Goal: Task Accomplishment & Management: Manage account settings

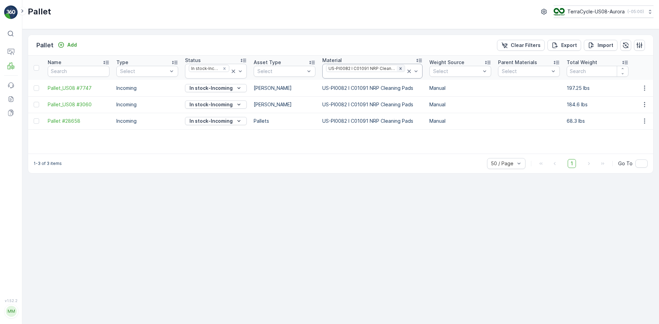
click at [400, 69] on div "Remove US-PI0082 I C01091 NRP Cleaning Pads" at bounding box center [401, 68] width 8 height 5
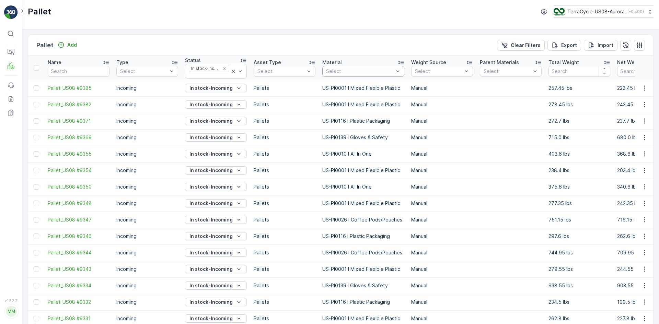
click at [345, 76] on div "Select" at bounding box center [363, 71] width 82 height 11
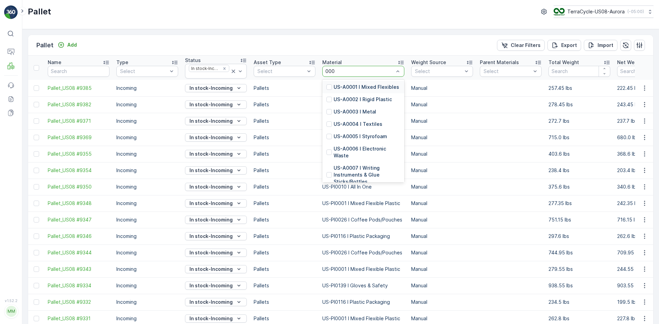
type input "0007"
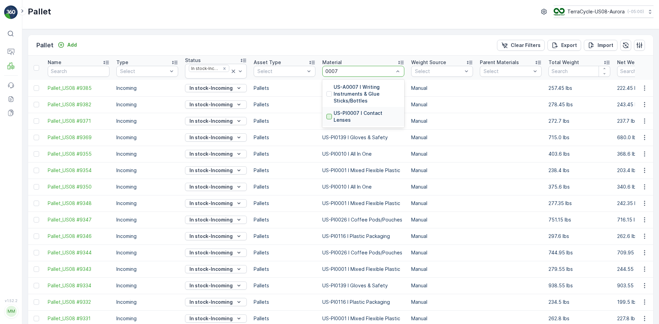
click at [330, 114] on div at bounding box center [328, 116] width 5 height 5
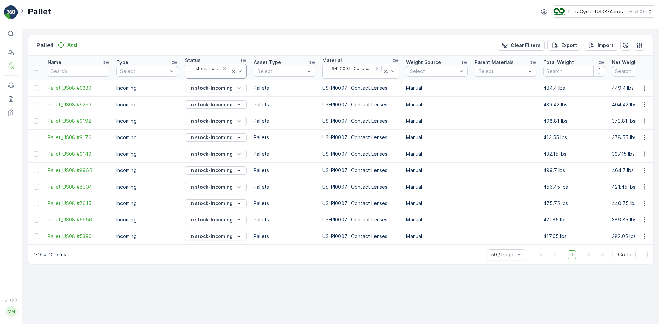
click at [235, 70] on icon at bounding box center [233, 71] width 7 height 7
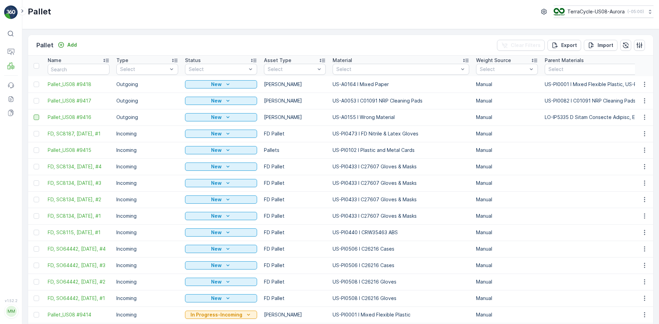
click at [36, 117] on div at bounding box center [36, 117] width 5 height 5
click at [34, 115] on input "checkbox" at bounding box center [34, 115] width 0 height 0
click at [37, 101] on div at bounding box center [36, 100] width 5 height 5
click at [34, 98] on input "checkbox" at bounding box center [34, 98] width 0 height 0
click at [39, 85] on div at bounding box center [36, 84] width 5 height 5
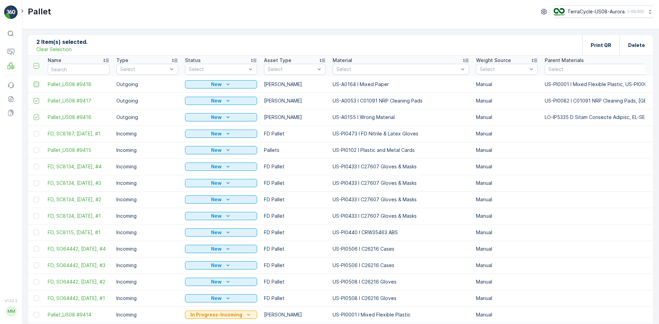
click at [34, 82] on input "checkbox" at bounding box center [34, 82] width 0 height 0
click at [597, 42] on p "Print QR" at bounding box center [601, 45] width 21 height 7
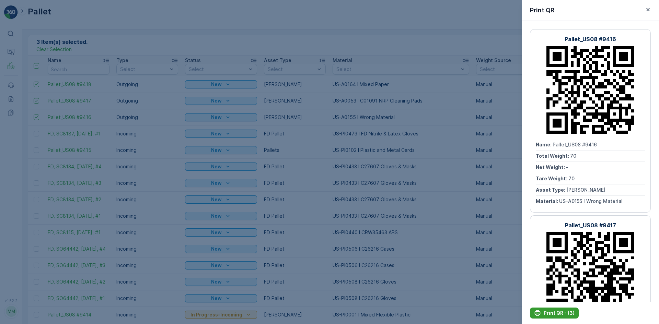
click at [565, 314] on p "Print QR - (3)" at bounding box center [559, 313] width 31 height 7
click at [211, 152] on div at bounding box center [329, 162] width 659 height 324
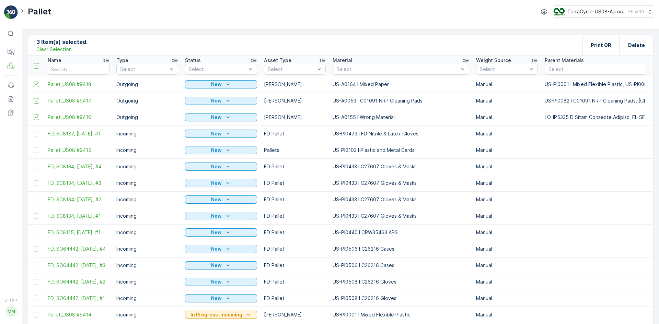
click at [47, 46] on p "Clear Selection" at bounding box center [53, 49] width 35 height 7
click at [70, 47] on p "Add" at bounding box center [72, 45] width 10 height 7
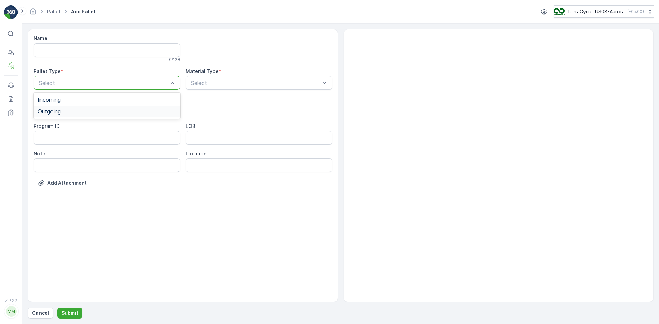
click at [91, 110] on div "Outgoing" at bounding box center [107, 111] width 138 height 6
drag, startPoint x: 92, startPoint y: 124, endPoint x: 105, endPoint y: 124, distance: 12.4
click at [93, 124] on div "Gaylord" at bounding box center [107, 128] width 147 height 12
click at [235, 77] on div "Select" at bounding box center [259, 83] width 147 height 14
type input "0145"
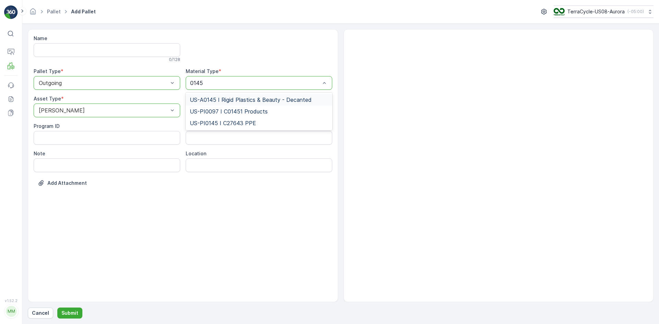
click at [239, 99] on span "US-A0145 I Rigid Plastics & Beauty - Decanted" at bounding box center [251, 100] width 122 height 6
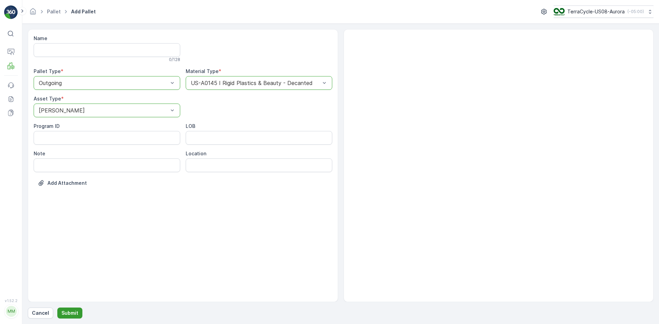
click at [78, 309] on button "Submit" at bounding box center [69, 313] width 25 height 11
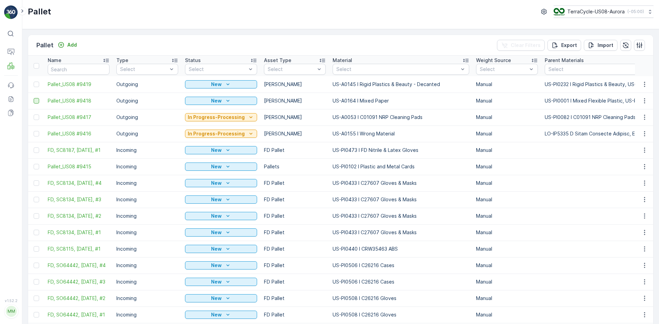
click at [37, 101] on div at bounding box center [36, 100] width 5 height 5
click at [34, 98] on input "checkbox" at bounding box center [34, 98] width 0 height 0
click at [37, 84] on div at bounding box center [36, 84] width 5 height 5
click at [34, 82] on input "checkbox" at bounding box center [34, 82] width 0 height 0
click at [596, 47] on p "Print QR" at bounding box center [601, 45] width 21 height 7
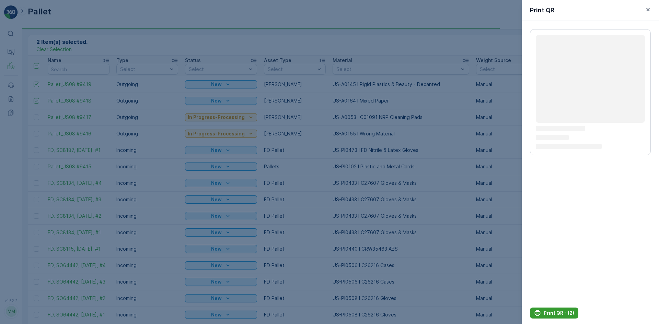
click at [543, 309] on button "Print QR - (2)" at bounding box center [554, 313] width 48 height 11
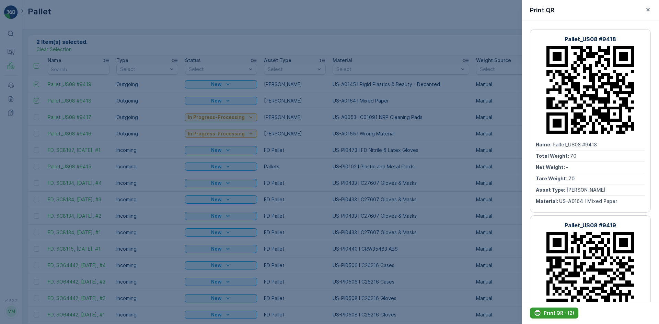
click at [552, 313] on p "Print QR - (2)" at bounding box center [559, 313] width 31 height 7
click at [173, 43] on div at bounding box center [329, 162] width 659 height 324
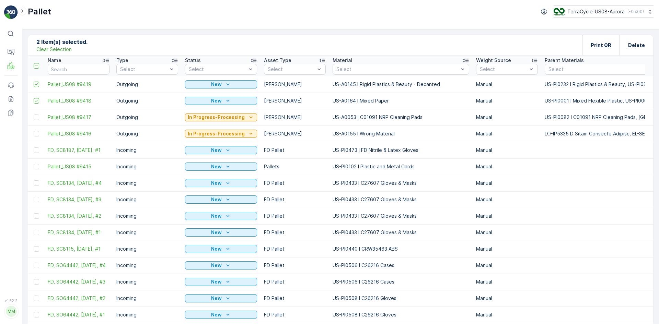
click at [62, 51] on p "Clear Selection" at bounding box center [53, 49] width 35 height 7
click at [67, 47] on p "Add" at bounding box center [72, 45] width 10 height 7
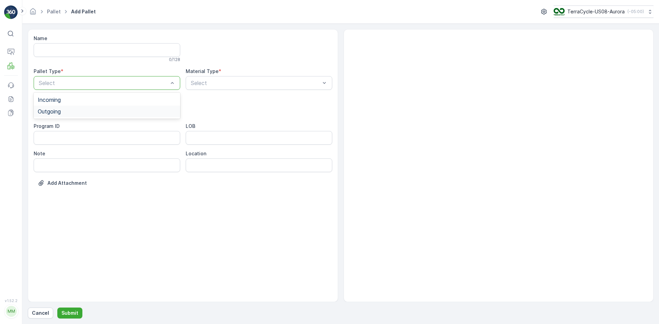
click at [69, 110] on div "Outgoing" at bounding box center [107, 111] width 138 height 6
click at [72, 131] on div "Gaylord" at bounding box center [107, 128] width 147 height 12
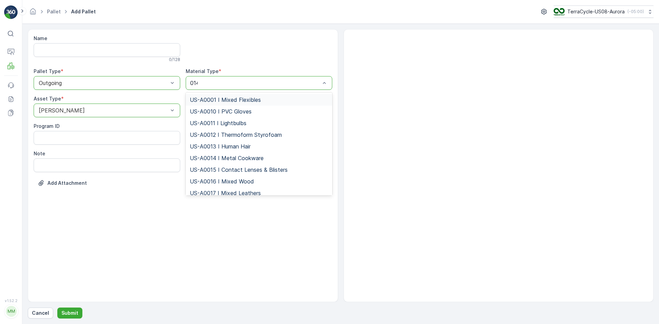
type input "0145"
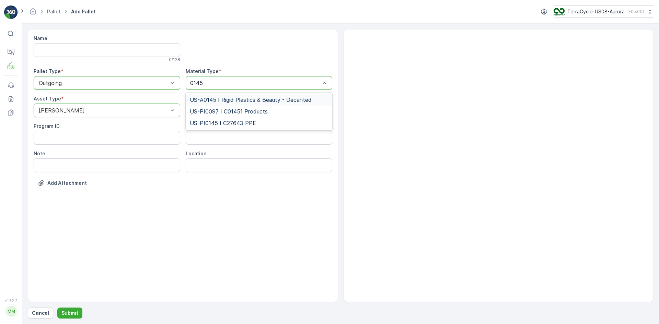
click at [229, 95] on div "US-A0145 I Rigid Plastics & Beauty - Decanted" at bounding box center [259, 100] width 147 height 12
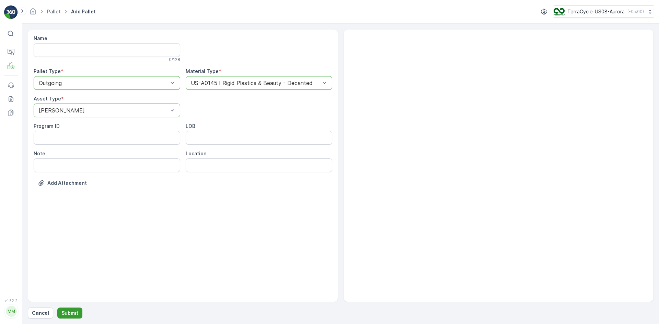
click at [70, 312] on p "Submit" at bounding box center [69, 313] width 17 height 7
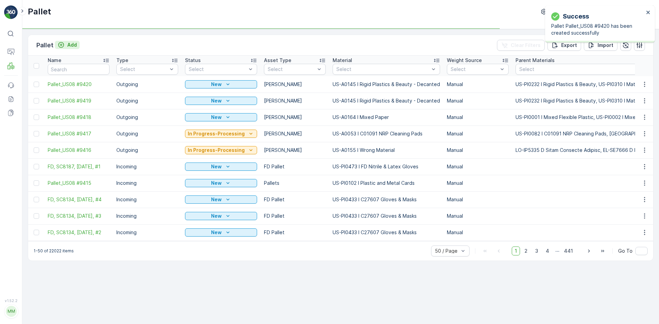
click at [73, 45] on p "Add" at bounding box center [72, 45] width 10 height 7
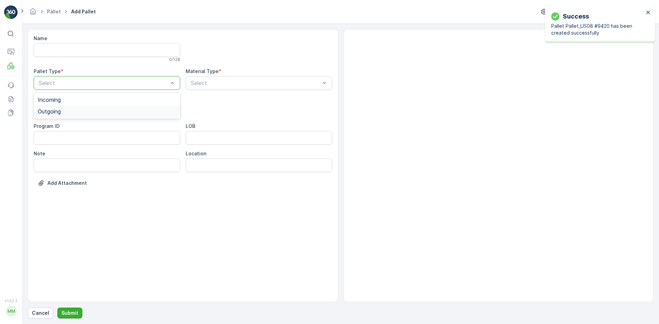
click at [65, 112] on div "Outgoing" at bounding box center [107, 111] width 138 height 6
click at [69, 126] on div "Gaylord" at bounding box center [107, 127] width 138 height 6
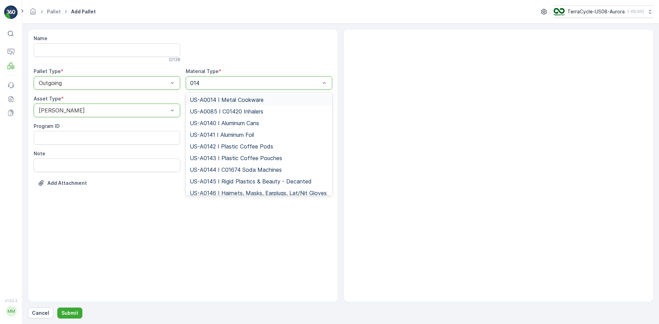
type input "0145"
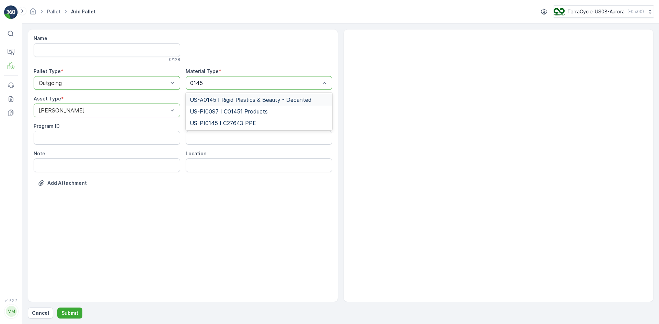
click at [231, 99] on span "US-A0145 I Rigid Plastics & Beauty - Decanted" at bounding box center [251, 100] width 122 height 6
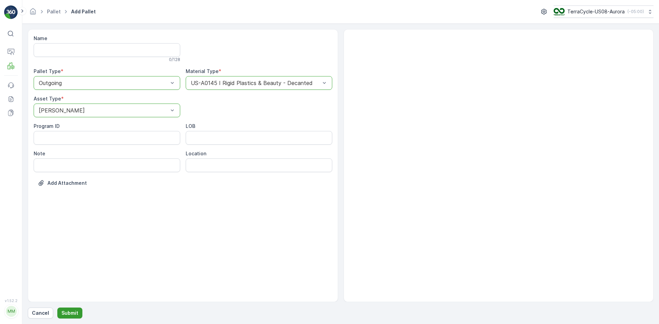
click at [75, 314] on p "Submit" at bounding box center [69, 313] width 17 height 7
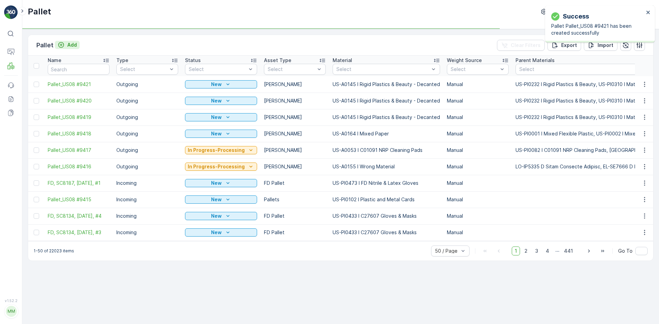
click at [71, 47] on p "Add" at bounding box center [72, 45] width 10 height 7
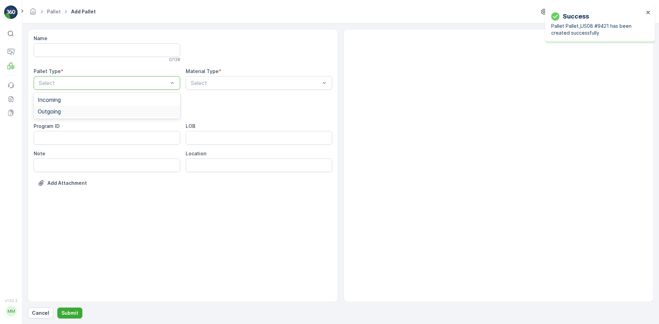
click at [75, 113] on div "Outgoing" at bounding box center [107, 111] width 138 height 6
click at [79, 127] on div "Gaylord" at bounding box center [107, 127] width 138 height 6
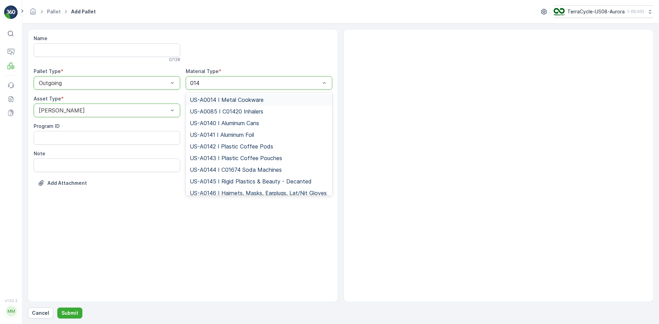
type input "0145"
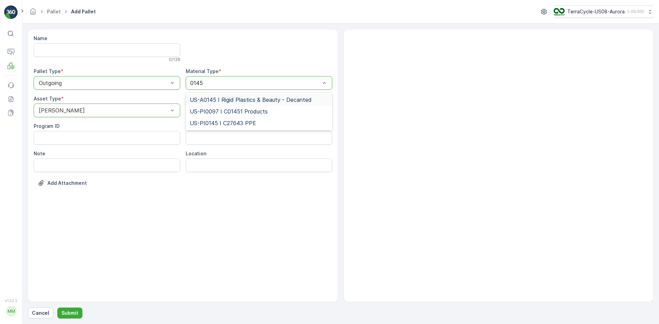
click at [217, 99] on span "US-A0145 I Rigid Plastics & Beauty - Decanted" at bounding box center [251, 100] width 122 height 6
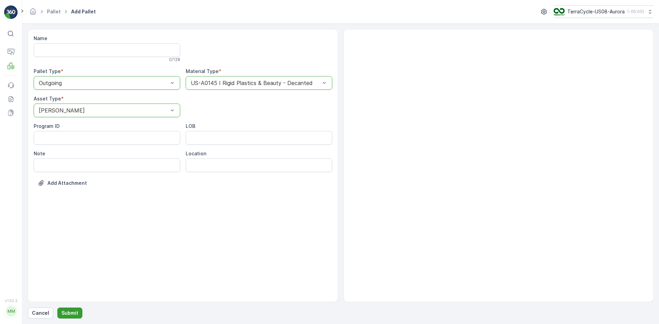
click at [65, 312] on p "Submit" at bounding box center [69, 313] width 17 height 7
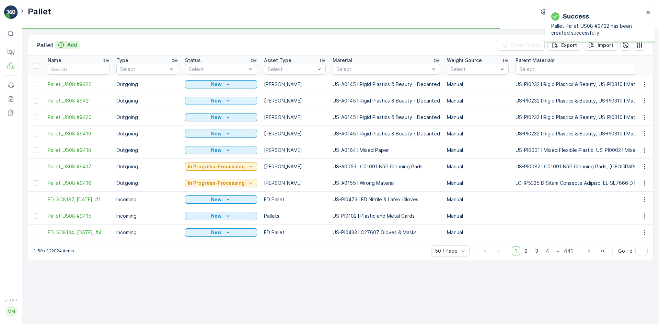
click at [73, 44] on p "Add" at bounding box center [72, 45] width 10 height 7
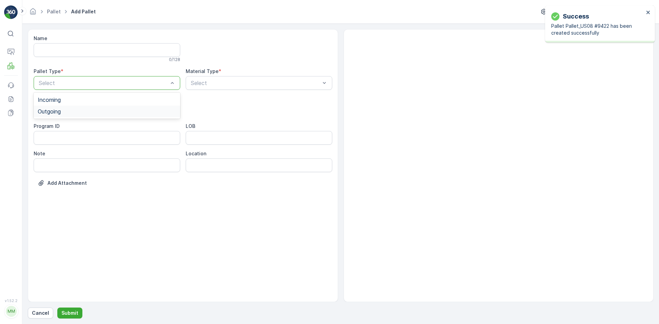
click at [69, 116] on div "Outgoing" at bounding box center [107, 112] width 147 height 12
click at [70, 126] on div "Gaylord" at bounding box center [107, 127] width 138 height 6
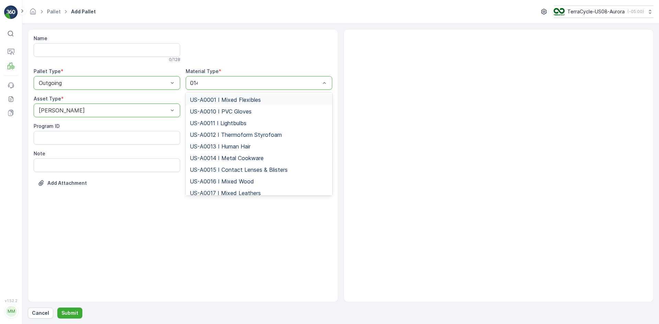
type input "0145"
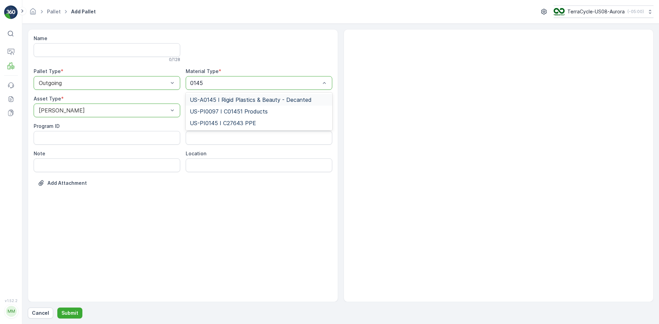
click at [218, 97] on span "US-A0145 I Rigid Plastics & Beauty - Decanted" at bounding box center [251, 100] width 122 height 6
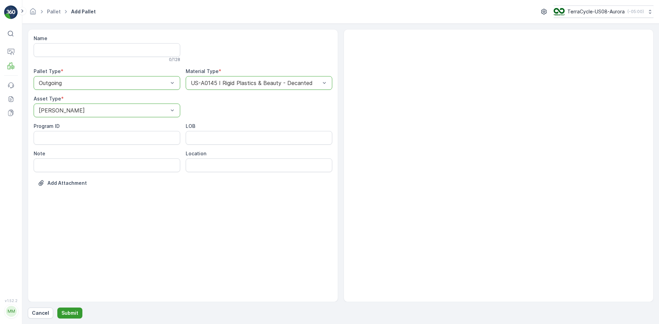
click at [74, 311] on p "Submit" at bounding box center [69, 313] width 17 height 7
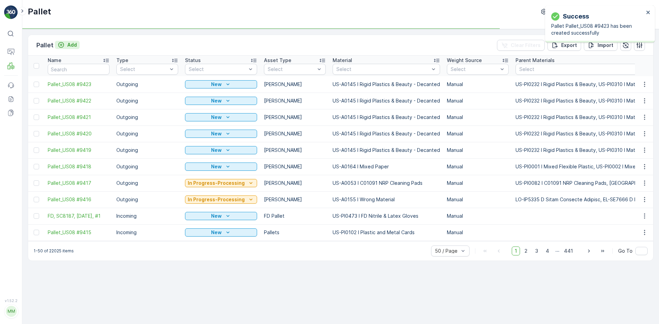
click at [67, 45] on p "Add" at bounding box center [72, 45] width 10 height 7
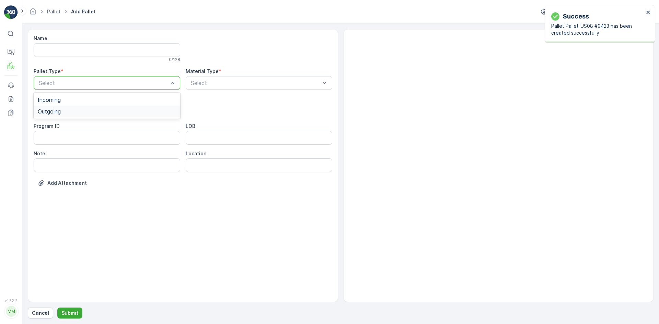
click at [75, 112] on div "Outgoing" at bounding box center [107, 111] width 138 height 6
click at [78, 127] on div "Gaylord" at bounding box center [107, 127] width 138 height 6
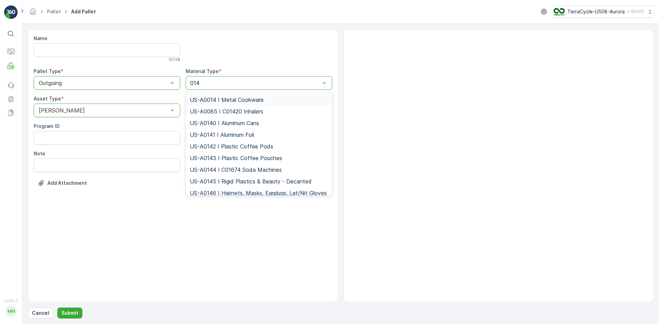
type input "0145"
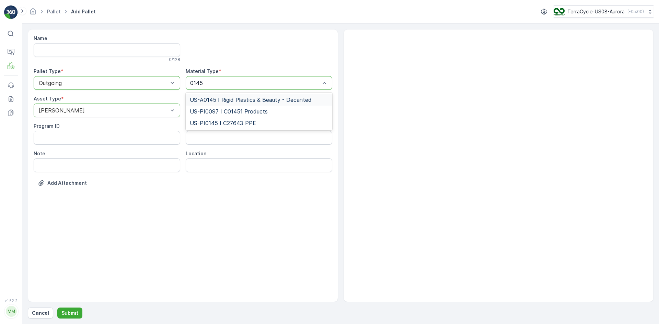
click at [233, 98] on span "US-A0145 I Rigid Plastics & Beauty - Decanted" at bounding box center [251, 100] width 122 height 6
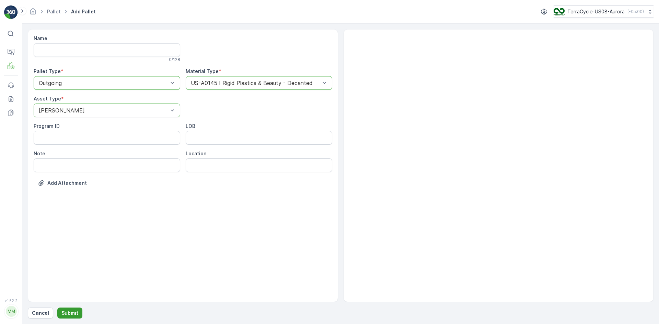
click at [69, 318] on button "Submit" at bounding box center [69, 313] width 25 height 11
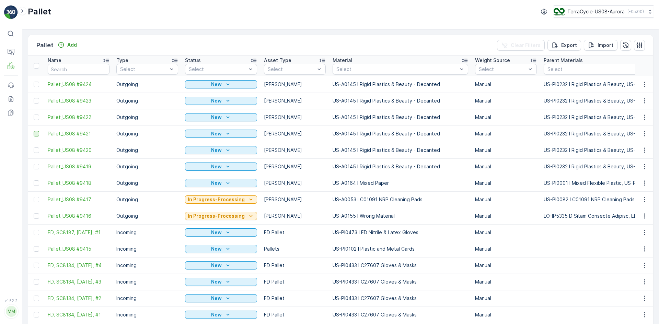
drag, startPoint x: 36, startPoint y: 150, endPoint x: 37, endPoint y: 136, distance: 14.4
click at [36, 150] on div at bounding box center [36, 150] width 5 height 5
click at [34, 148] on input "checkbox" at bounding box center [34, 148] width 0 height 0
click at [36, 133] on div at bounding box center [36, 133] width 5 height 5
click at [34, 131] on input "checkbox" at bounding box center [34, 131] width 0 height 0
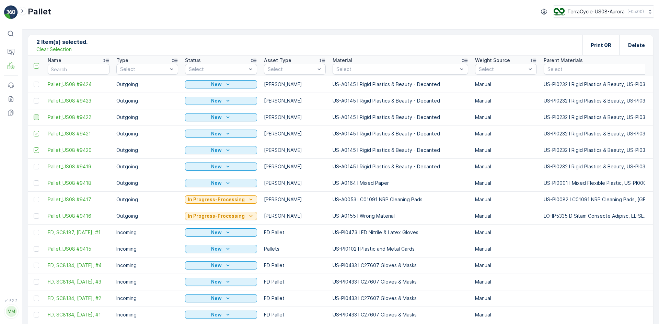
click at [37, 116] on div at bounding box center [36, 117] width 5 height 5
click at [34, 115] on input "checkbox" at bounding box center [34, 115] width 0 height 0
click at [37, 101] on div at bounding box center [36, 100] width 5 height 5
click at [34, 98] on input "checkbox" at bounding box center [34, 98] width 0 height 0
click at [35, 84] on div at bounding box center [36, 84] width 5 height 5
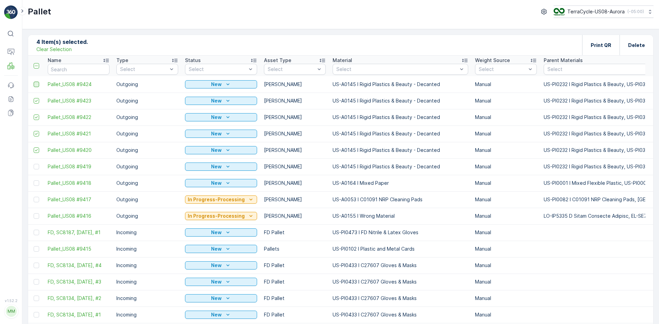
click at [34, 82] on input "checkbox" at bounding box center [34, 82] width 0 height 0
click at [587, 46] on div "Print QR" at bounding box center [600, 45] width 37 height 20
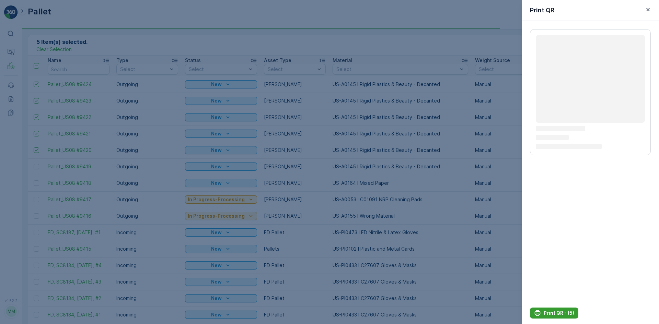
click at [561, 314] on p "Print QR - (5)" at bounding box center [559, 313] width 31 height 7
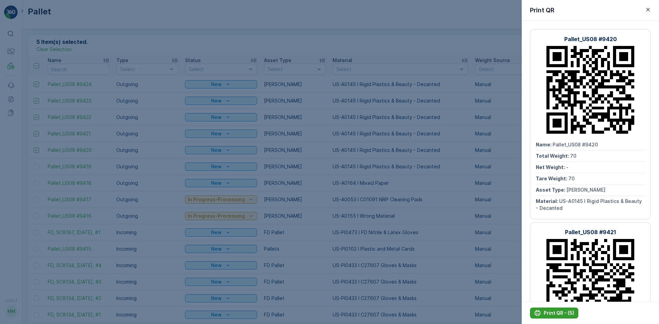
click at [565, 312] on p "Print QR - (5)" at bounding box center [559, 313] width 31 height 7
click at [435, 84] on div at bounding box center [329, 162] width 659 height 324
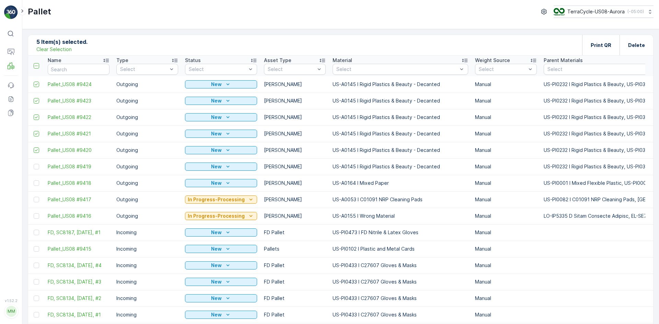
click at [58, 47] on p "Clear Selection" at bounding box center [53, 49] width 35 height 7
click at [83, 69] on input "text" at bounding box center [79, 69] width 62 height 11
paste input "SC8134"
type input "SC8134"
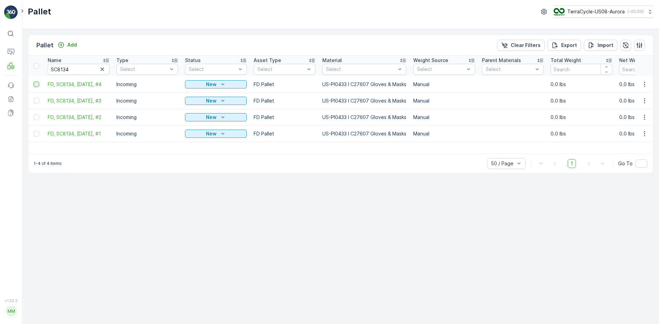
click at [38, 84] on div at bounding box center [36, 84] width 5 height 5
click at [34, 82] on input "checkbox" at bounding box center [34, 82] width 0 height 0
click at [35, 101] on div at bounding box center [36, 100] width 5 height 5
click at [34, 98] on input "checkbox" at bounding box center [34, 98] width 0 height 0
click at [35, 117] on div at bounding box center [36, 117] width 5 height 5
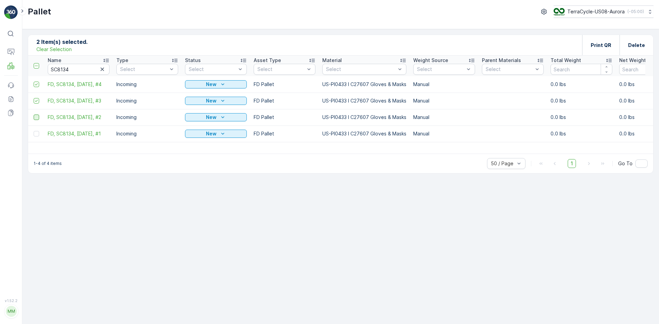
click at [34, 115] on input "checkbox" at bounding box center [34, 115] width 0 height 0
click at [36, 135] on div at bounding box center [36, 133] width 5 height 5
click at [34, 131] on input "checkbox" at bounding box center [34, 131] width 0 height 0
click at [606, 46] on p "Print QR" at bounding box center [601, 45] width 21 height 7
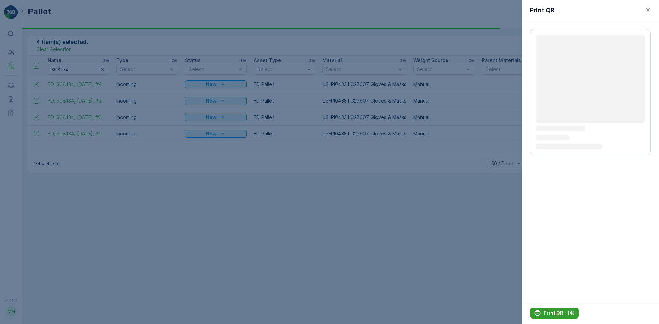
click at [559, 314] on p "Print QR - (4)" at bounding box center [559, 313] width 31 height 7
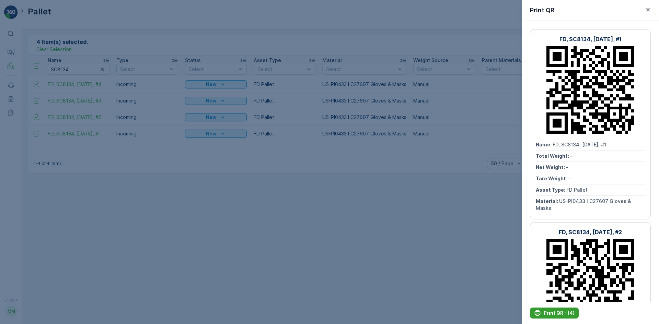
click at [548, 311] on p "Print QR - (4)" at bounding box center [559, 313] width 31 height 7
click at [398, 287] on div at bounding box center [329, 162] width 659 height 324
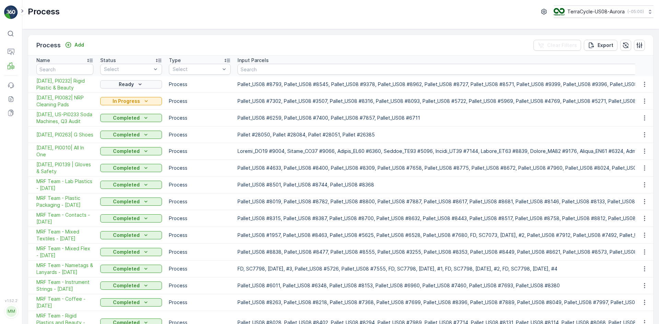
click at [131, 86] on p "Ready" at bounding box center [126, 84] width 15 height 7
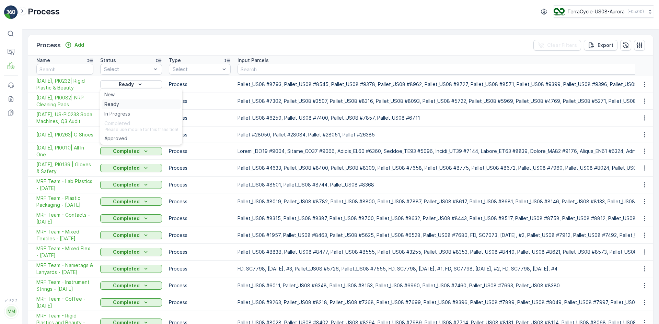
click at [140, 104] on div "Ready" at bounding box center [141, 105] width 79 height 10
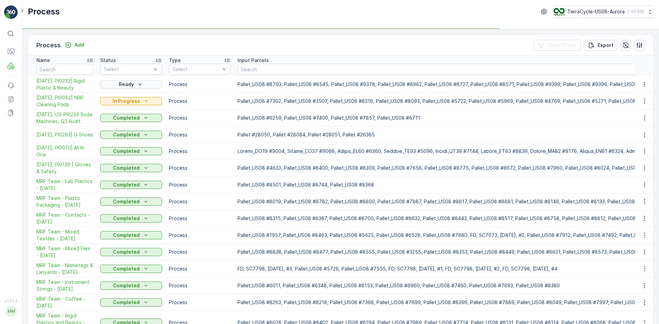
click at [138, 84] on icon "Ready" at bounding box center [140, 84] width 7 height 7
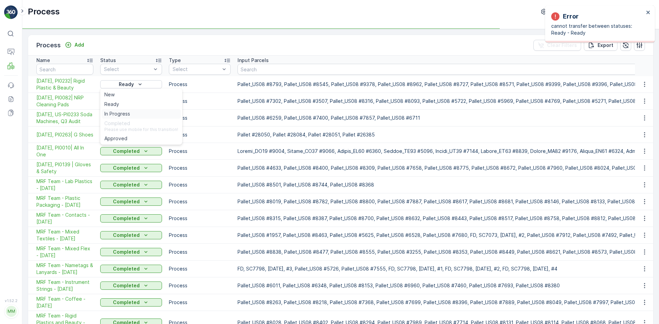
click at [138, 112] on div "In Progress" at bounding box center [141, 114] width 79 height 10
